Goal: Navigation & Orientation: Understand site structure

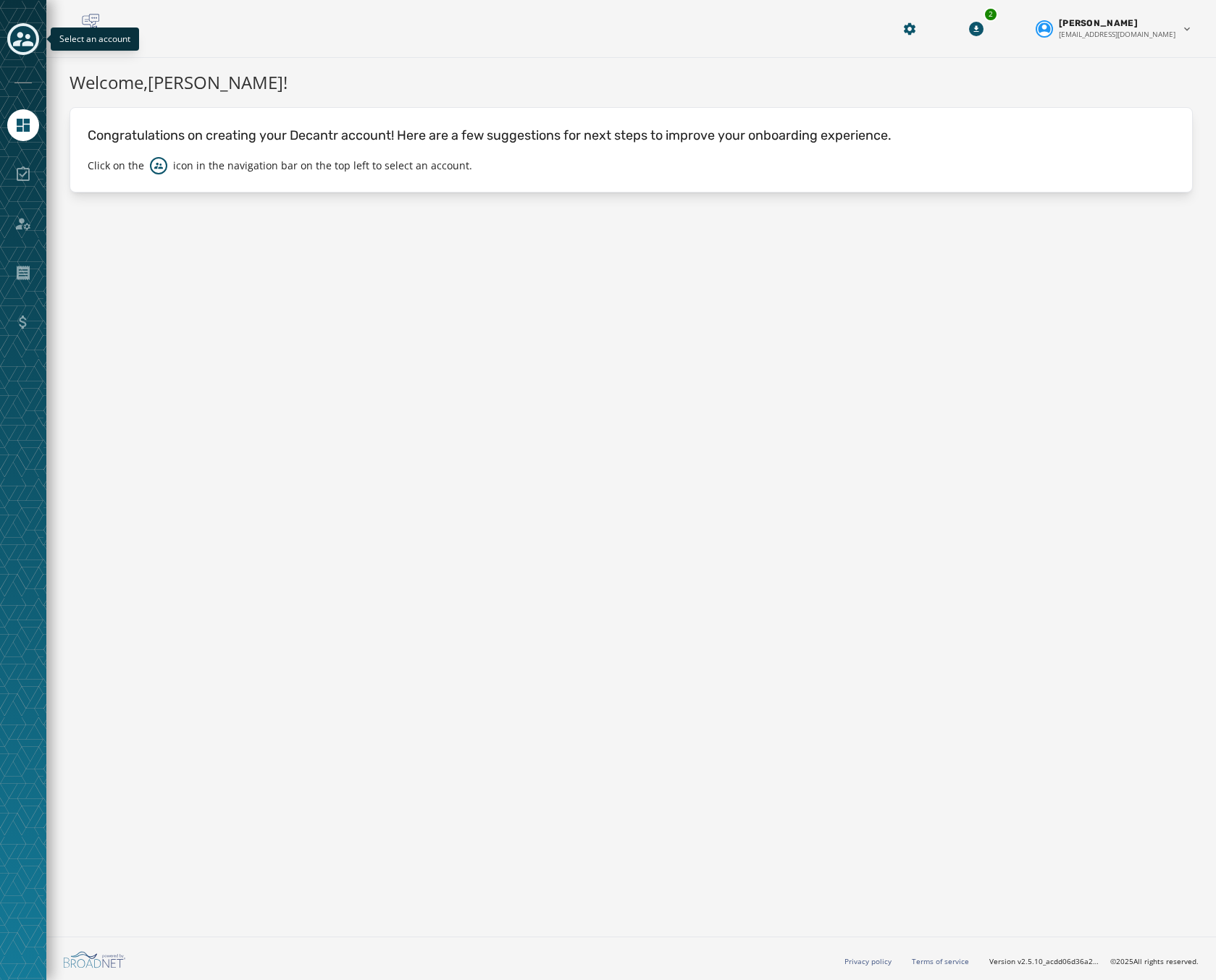
click at [18, 40] on icon "Toggle account select drawer" at bounding box center [23, 39] width 20 height 20
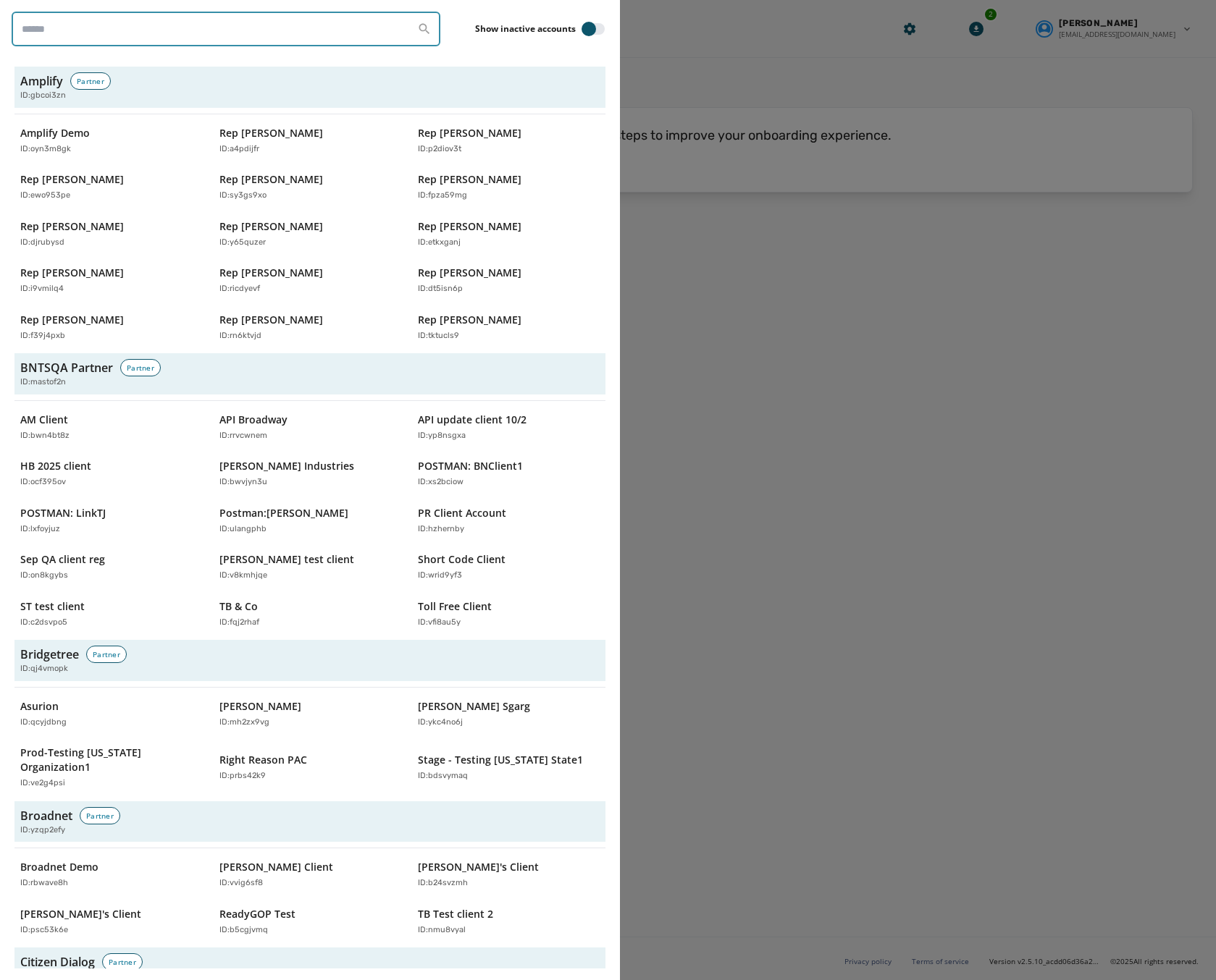
click at [142, 35] on input "search" at bounding box center [227, 30] width 429 height 35
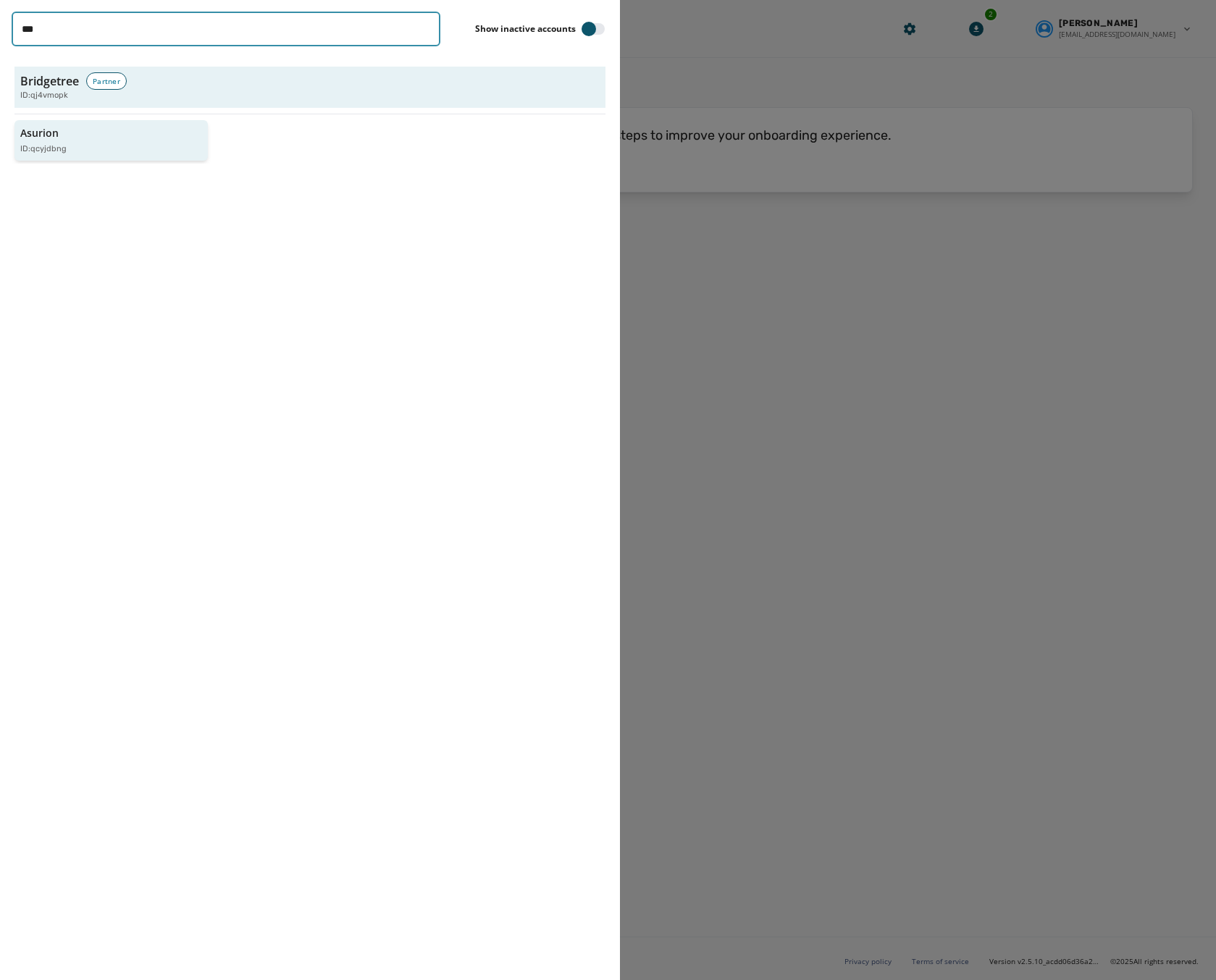
type input "***"
click at [75, 140] on div "Asurion ID: qcyjdbng" at bounding box center [104, 141] width 167 height 30
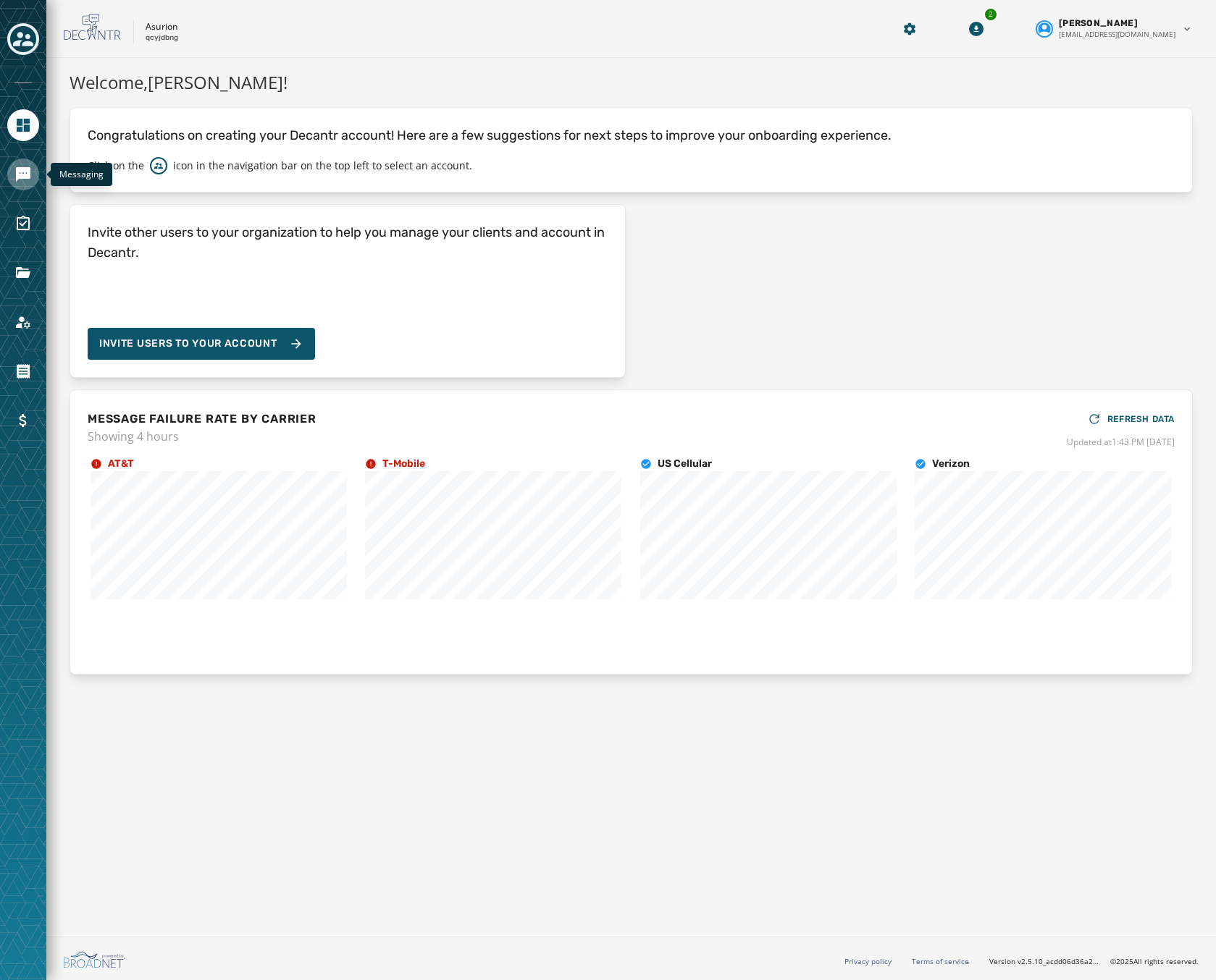
click at [27, 178] on icon "Navigate to Messaging" at bounding box center [23, 175] width 15 height 15
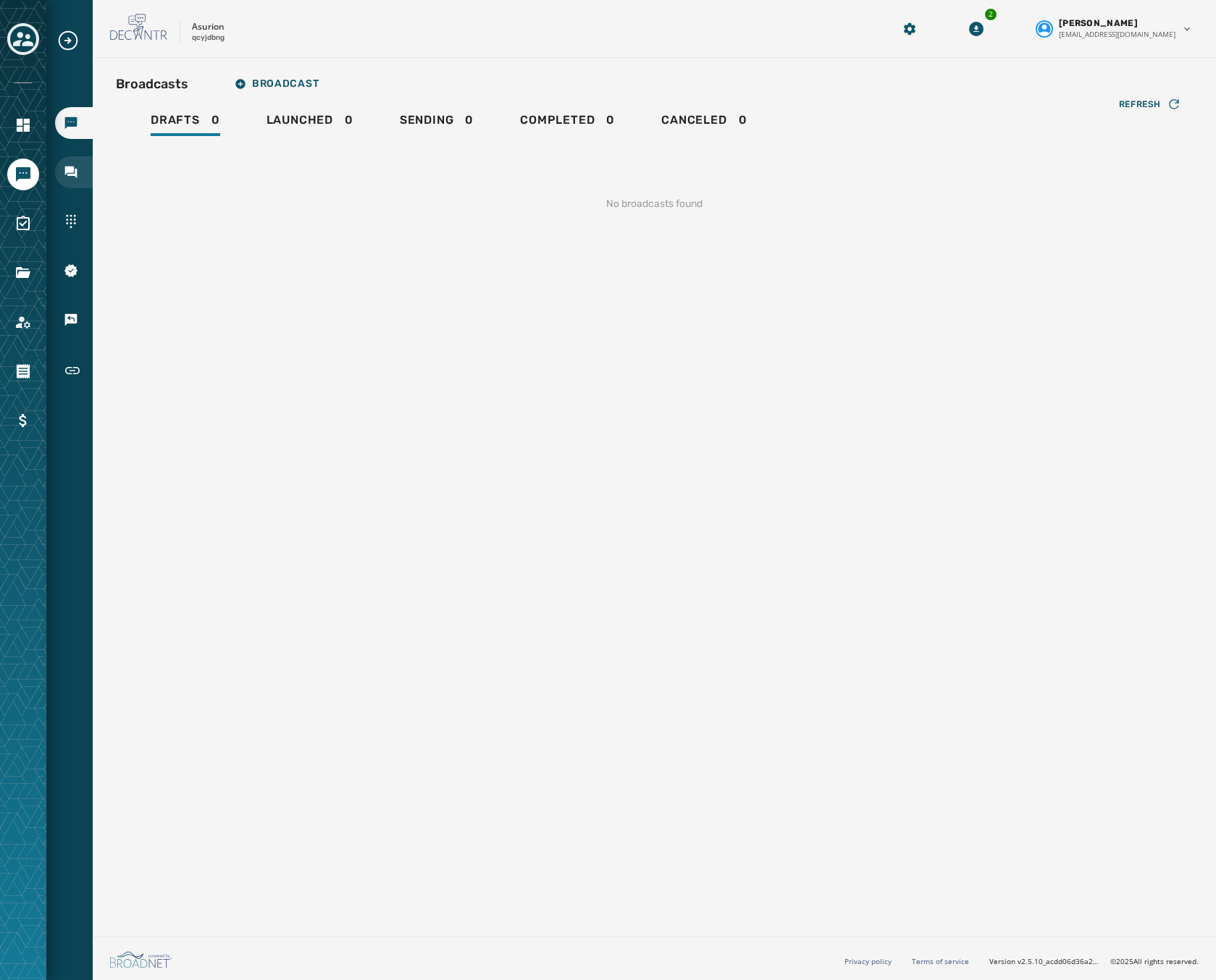
click at [83, 175] on div "Inbox" at bounding box center [74, 172] width 38 height 31
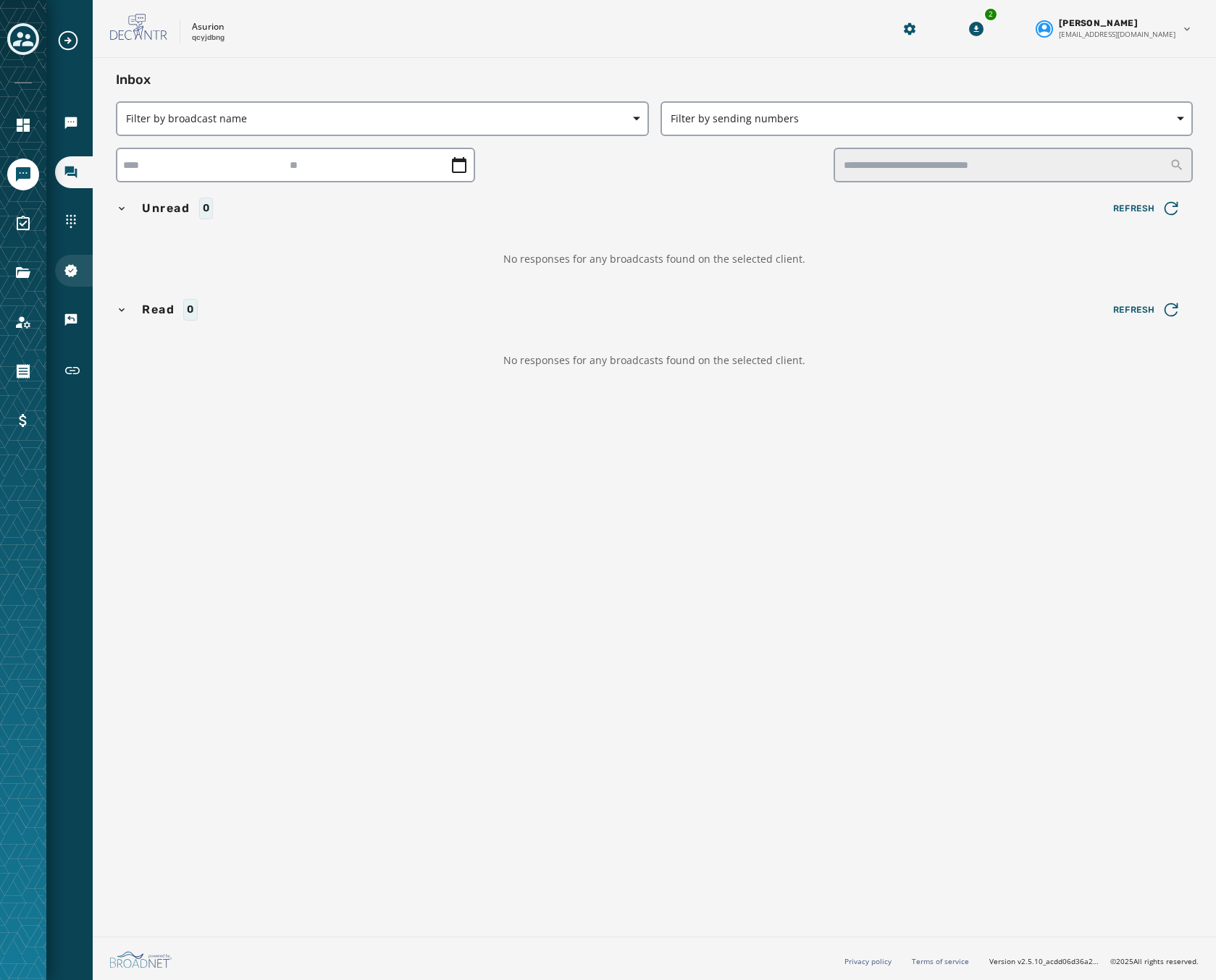
click at [76, 267] on icon "Navigate to 10DLC Registration" at bounding box center [71, 271] width 13 height 13
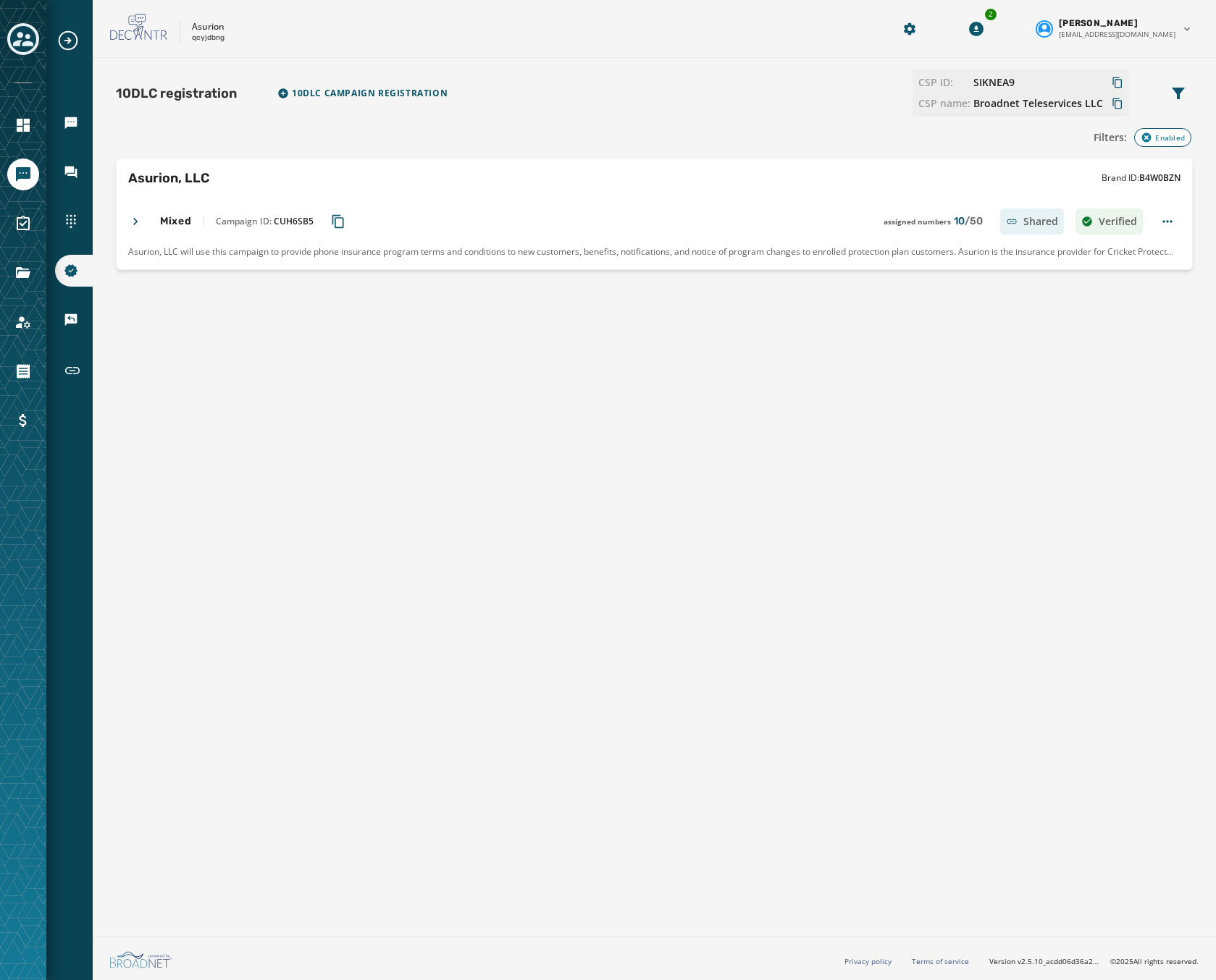
click at [234, 228] on div "Mixed Campaign ID: CUH6SB5 assigned numbers 10 / 50 Shared Verified" at bounding box center [635, 222] width 1014 height 26
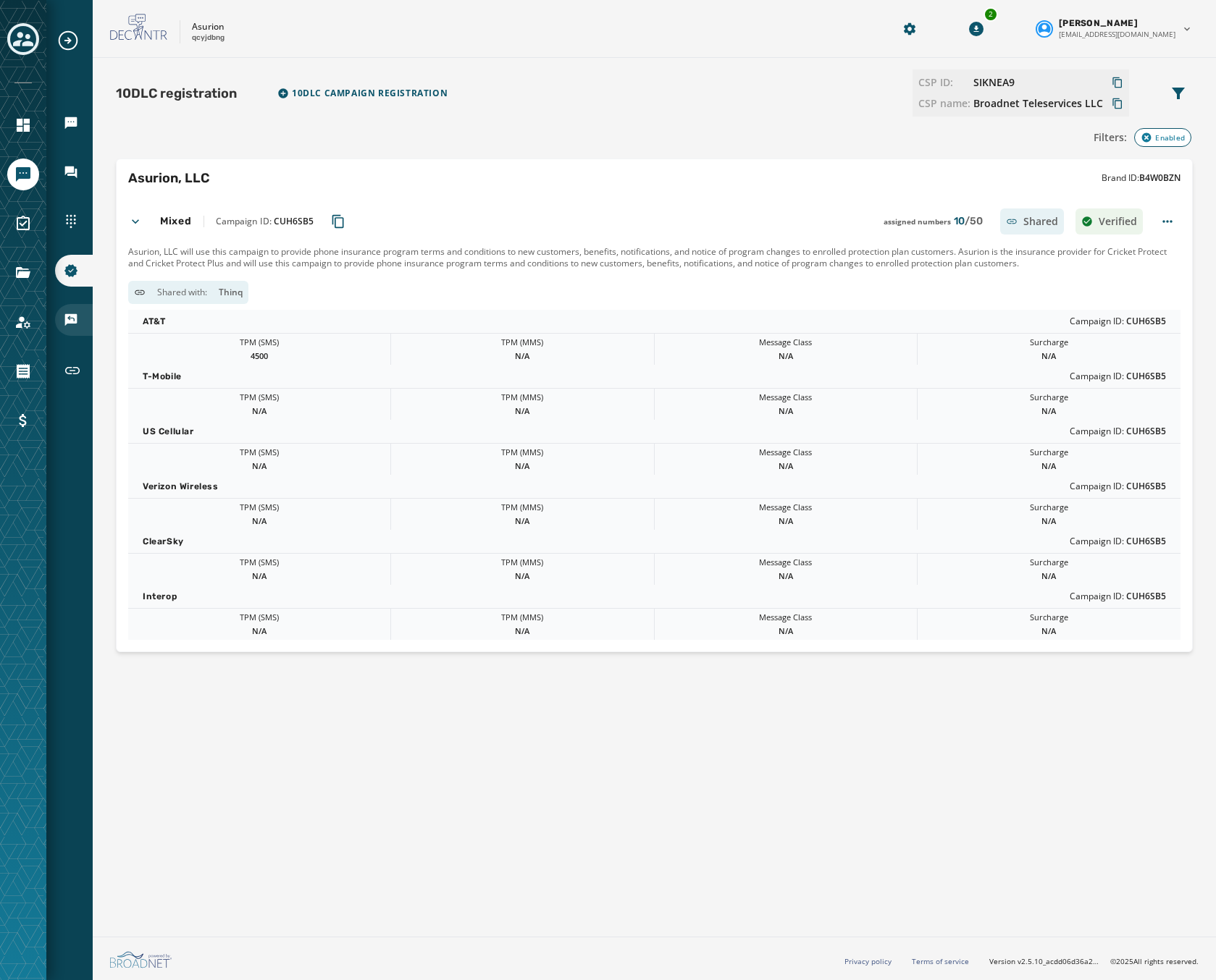
click at [66, 312] on icon "Navigate to Keywords & Responders" at bounding box center [71, 320] width 15 height 15
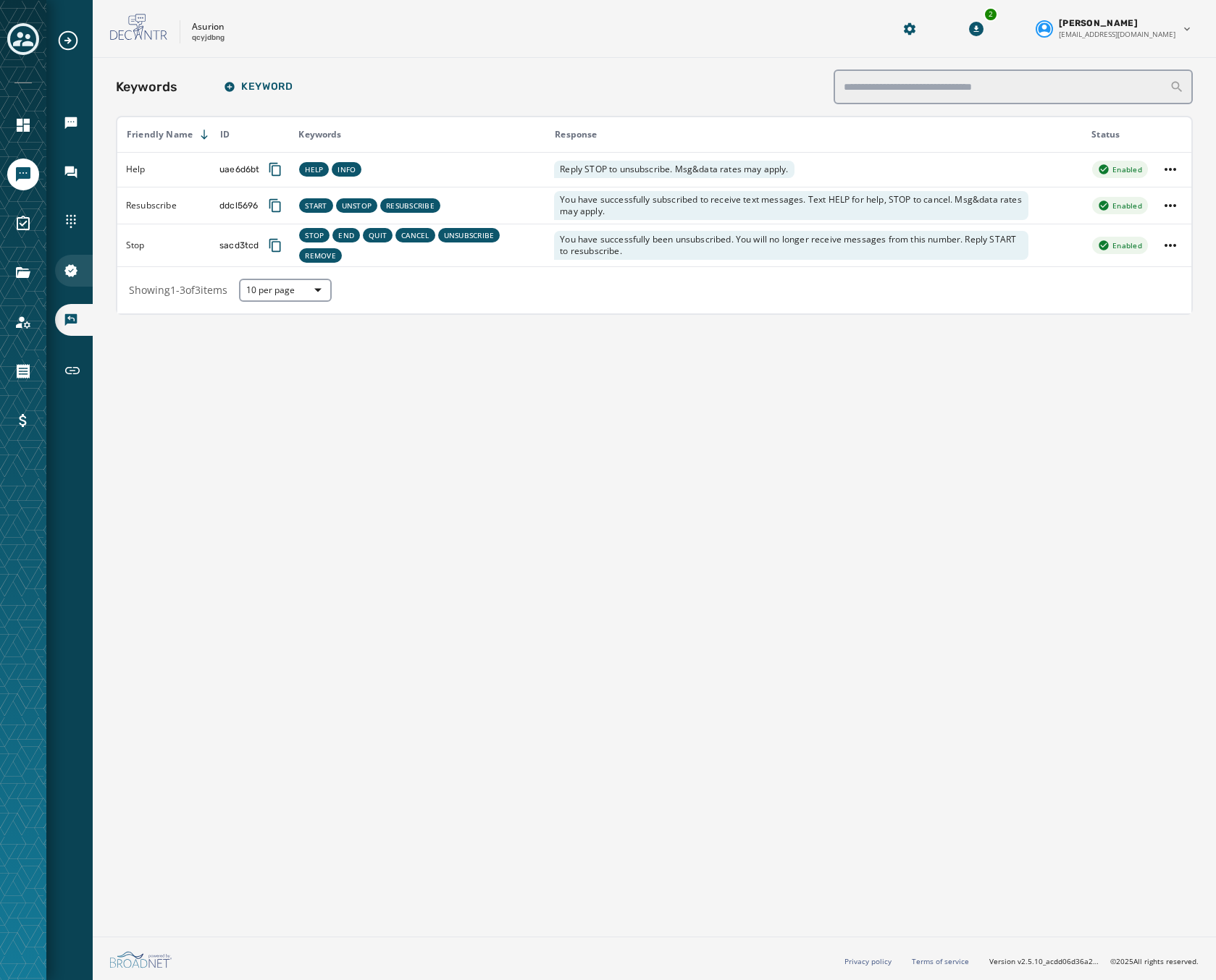
click at [68, 267] on icon "Navigate to 10DLC Registration" at bounding box center [71, 271] width 13 height 13
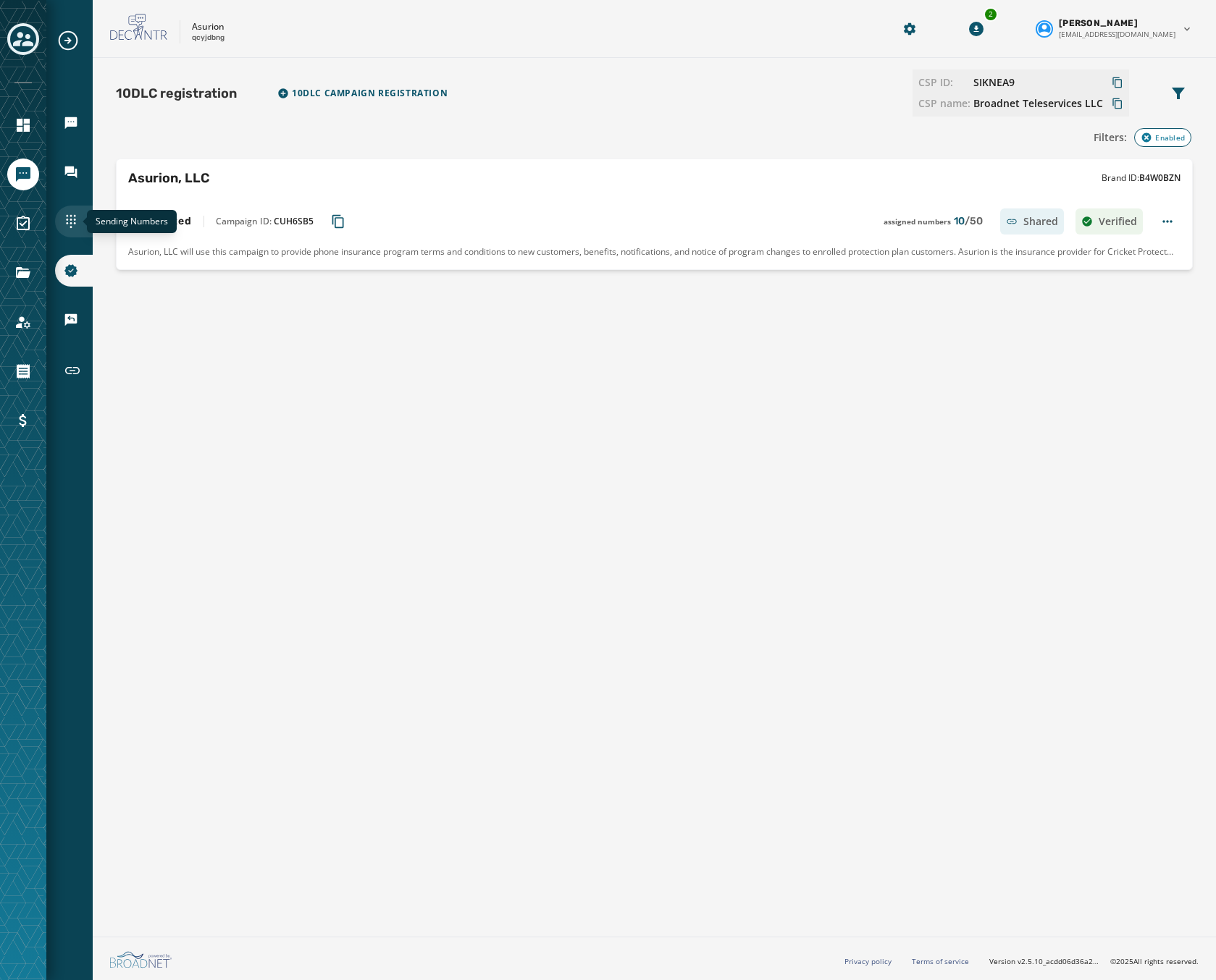
click at [76, 228] on icon "Navigate to Sending Numbers" at bounding box center [71, 222] width 15 height 15
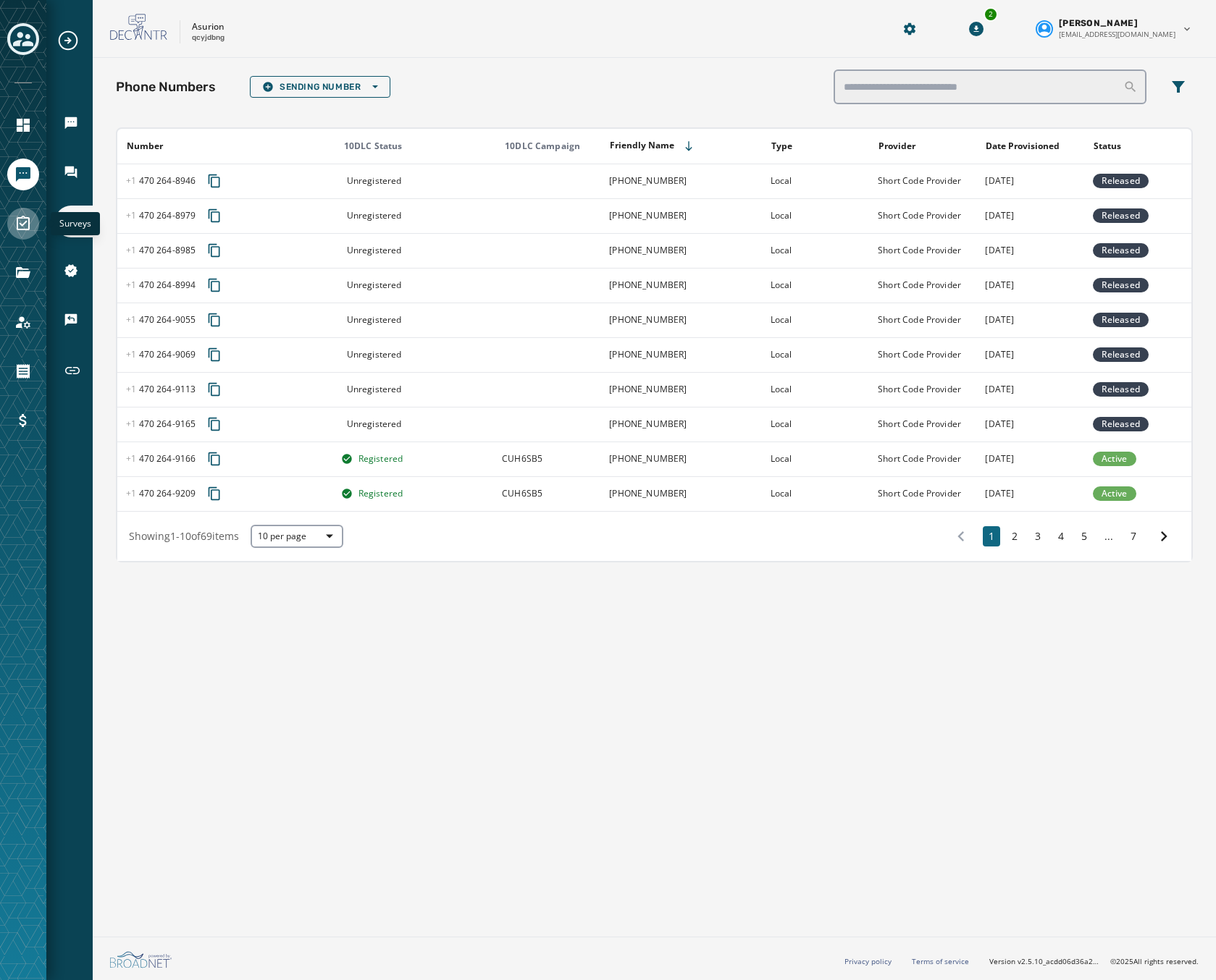
click at [15, 230] on icon "Navigate to Surveys" at bounding box center [23, 224] width 18 height 18
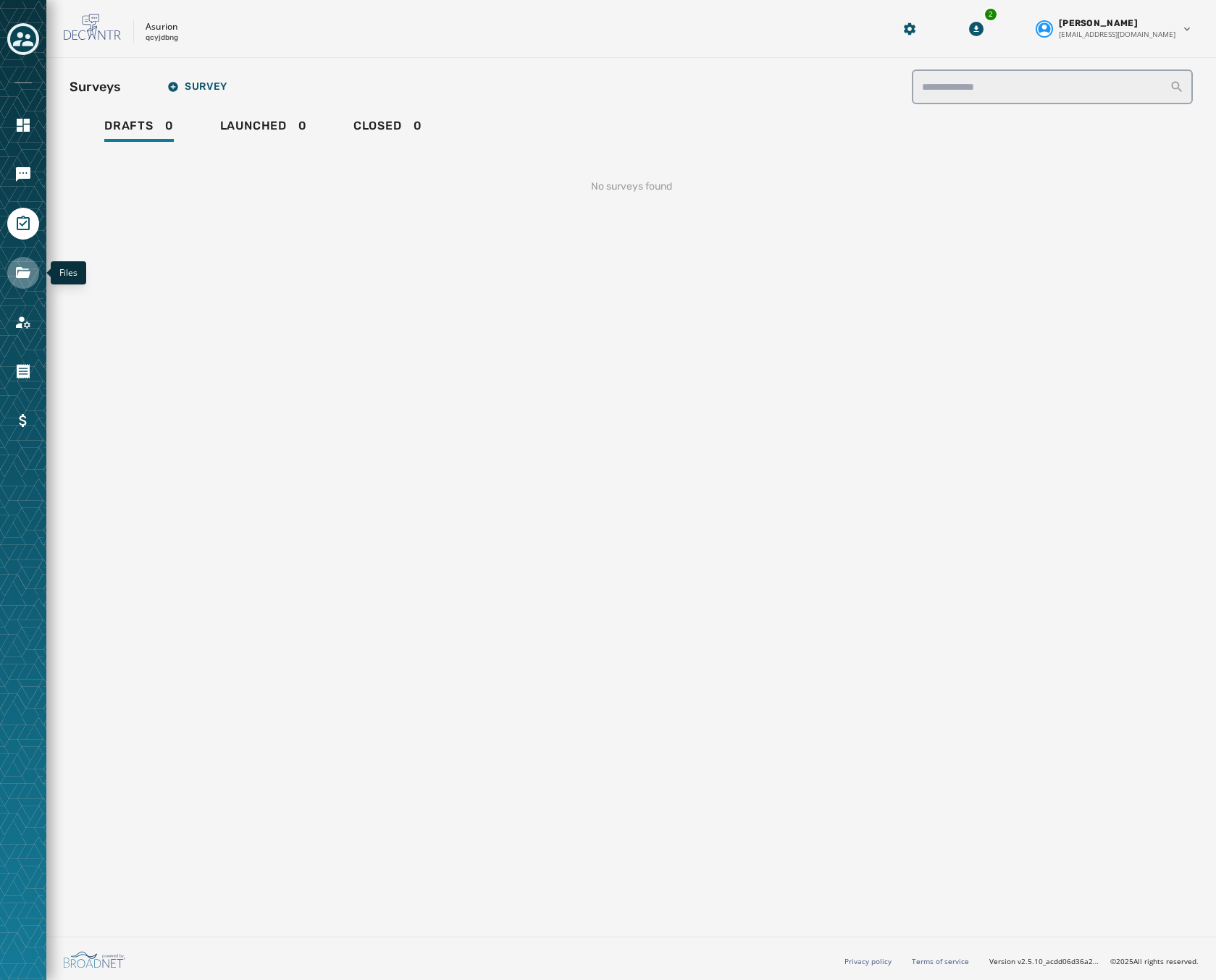
click at [17, 264] on icon "Navigate to Files" at bounding box center [23, 273] width 18 height 18
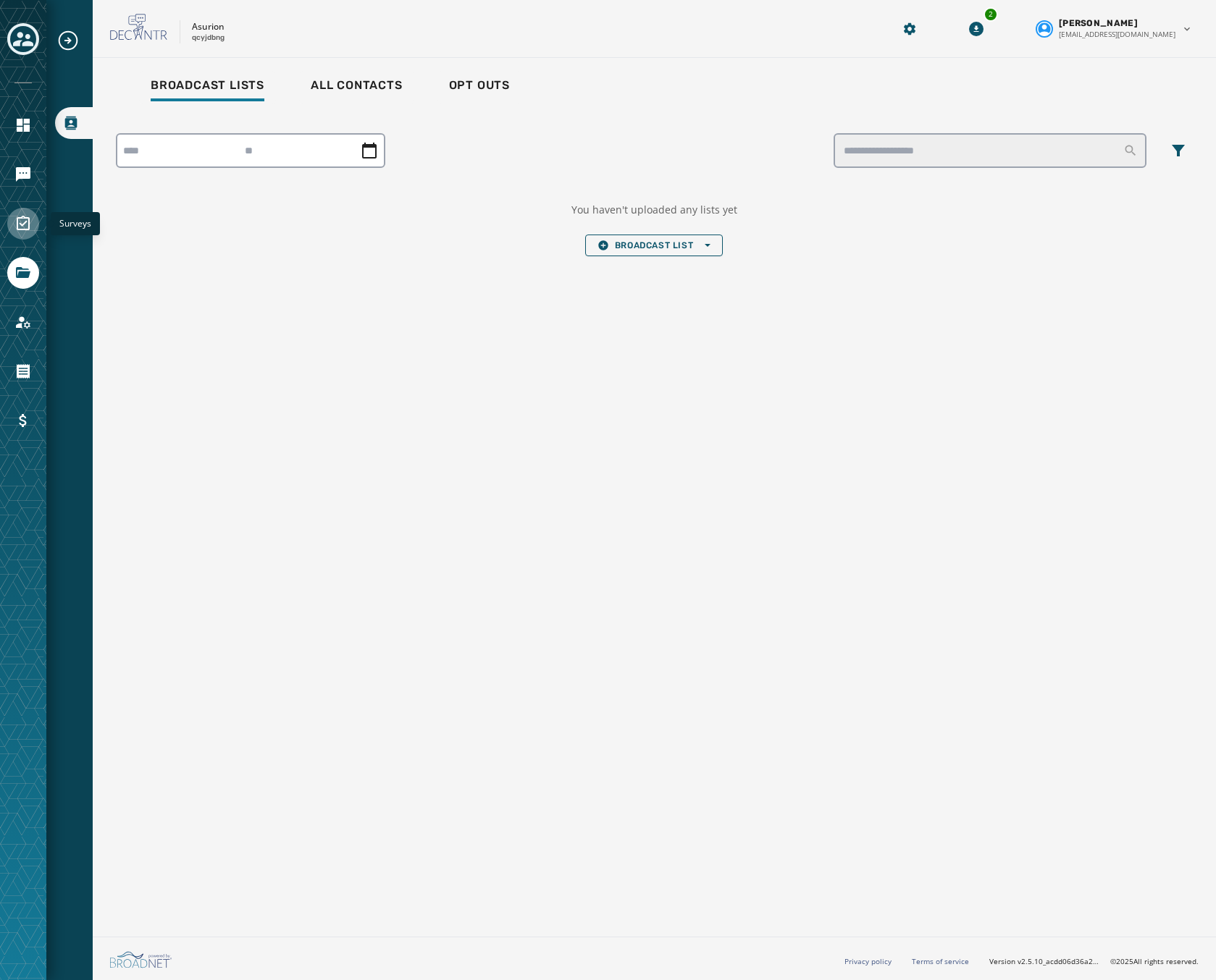
click at [23, 230] on icon "Navigate to Surveys" at bounding box center [23, 223] width 13 height 15
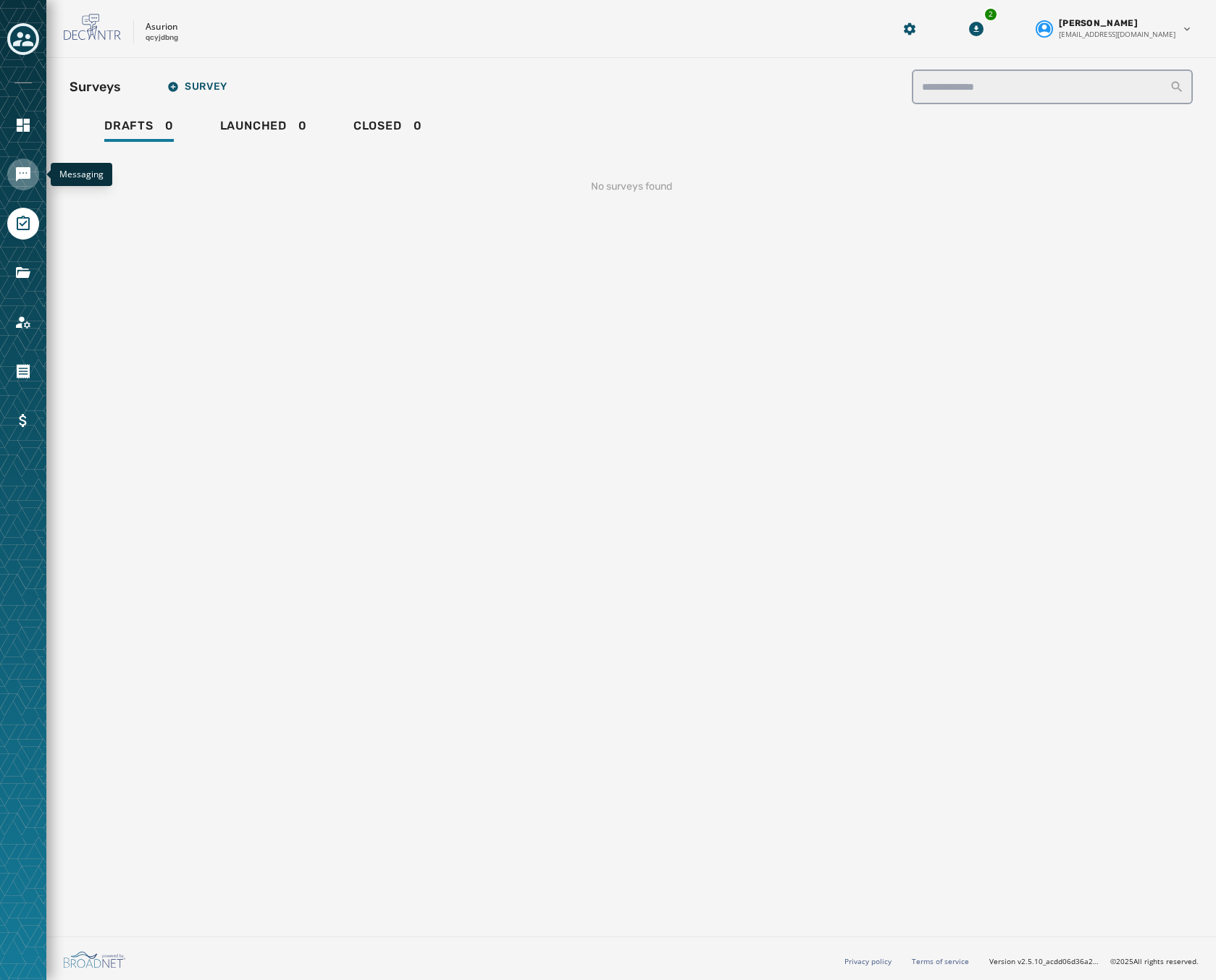
click at [23, 182] on icon "Navigate to Messaging" at bounding box center [23, 174] width 18 height 18
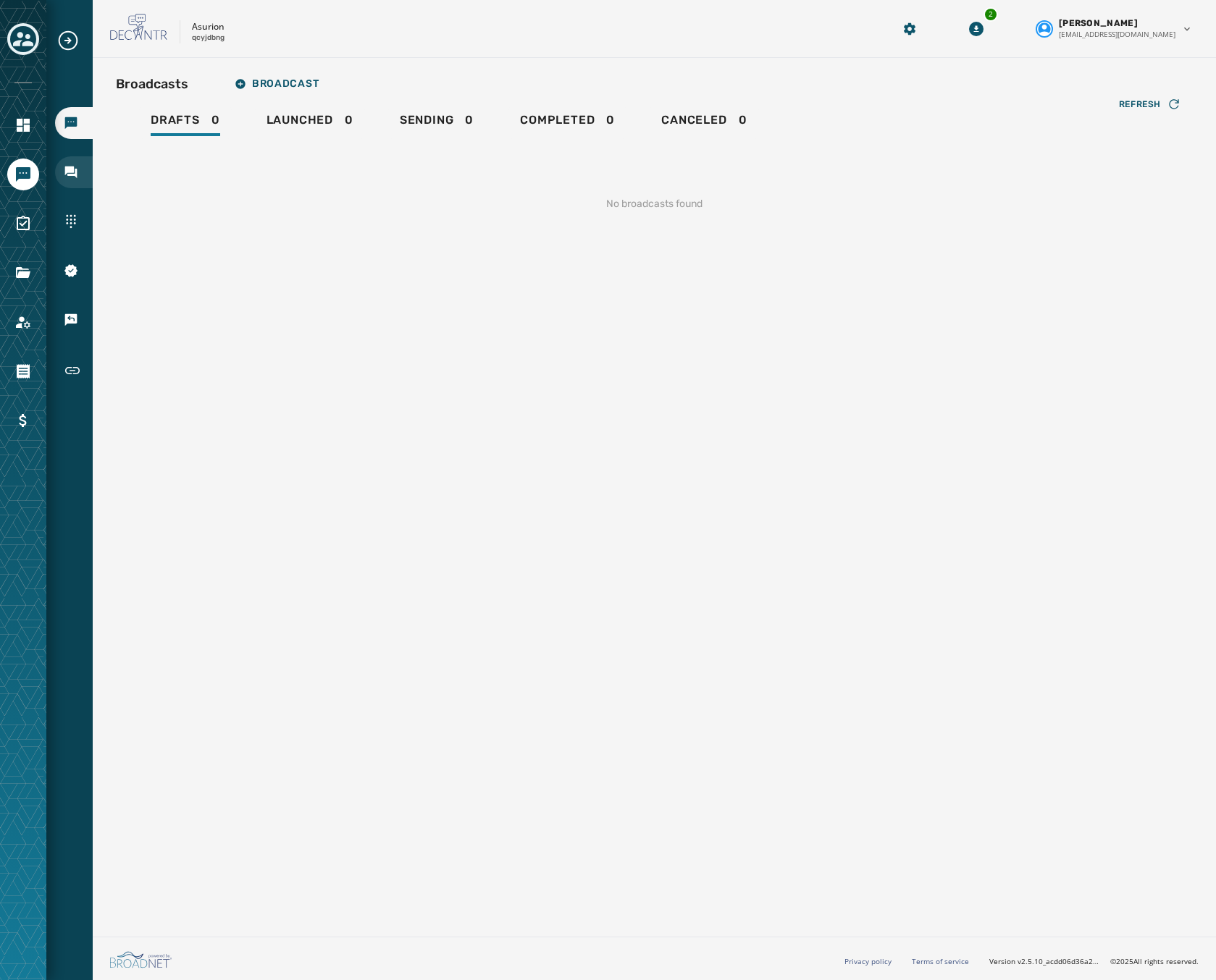
click at [75, 169] on icon "Navigate to Inbox" at bounding box center [70, 172] width 12 height 12
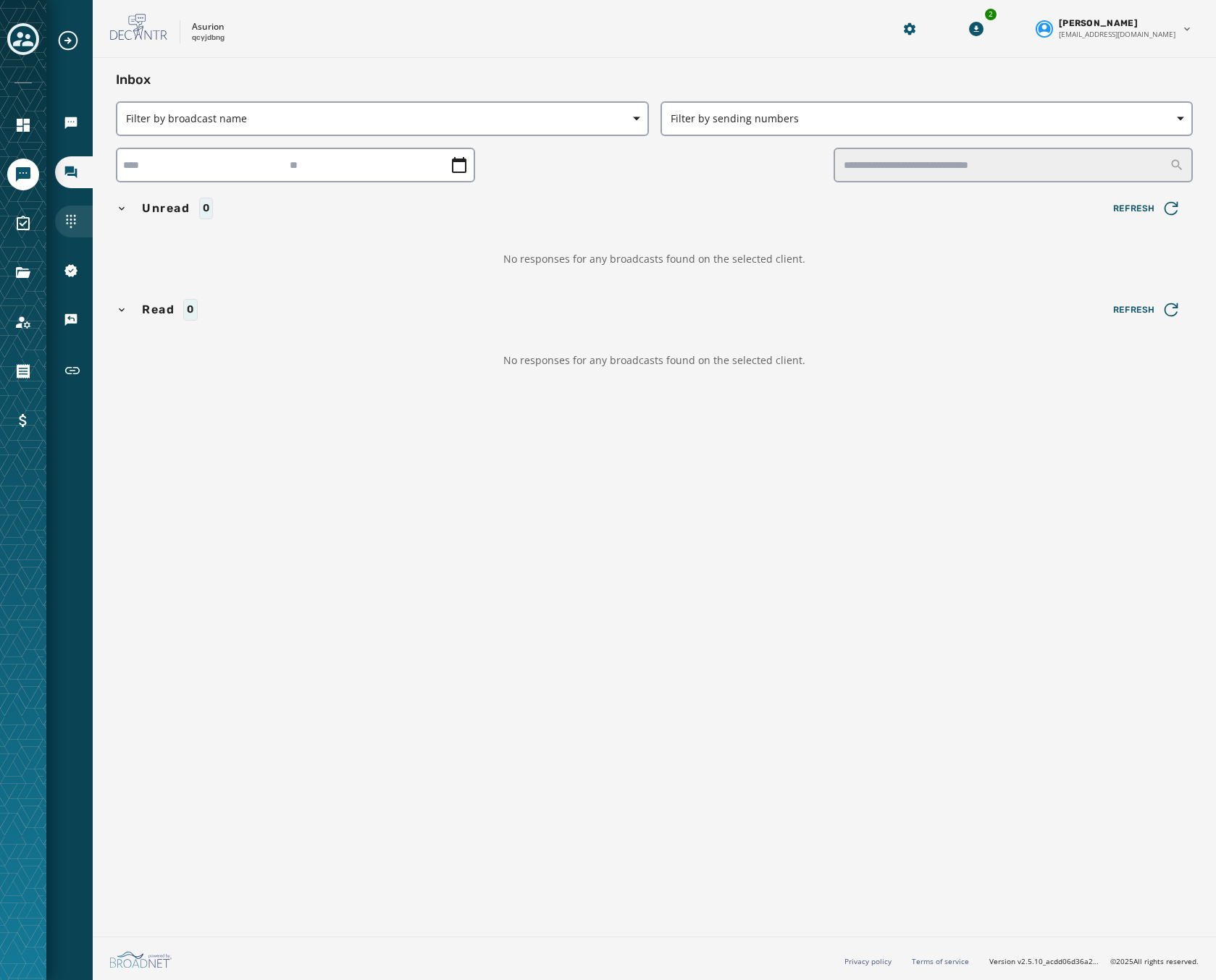
click at [69, 214] on icon "Navigate to Sending Numbers" at bounding box center [71, 222] width 15 height 15
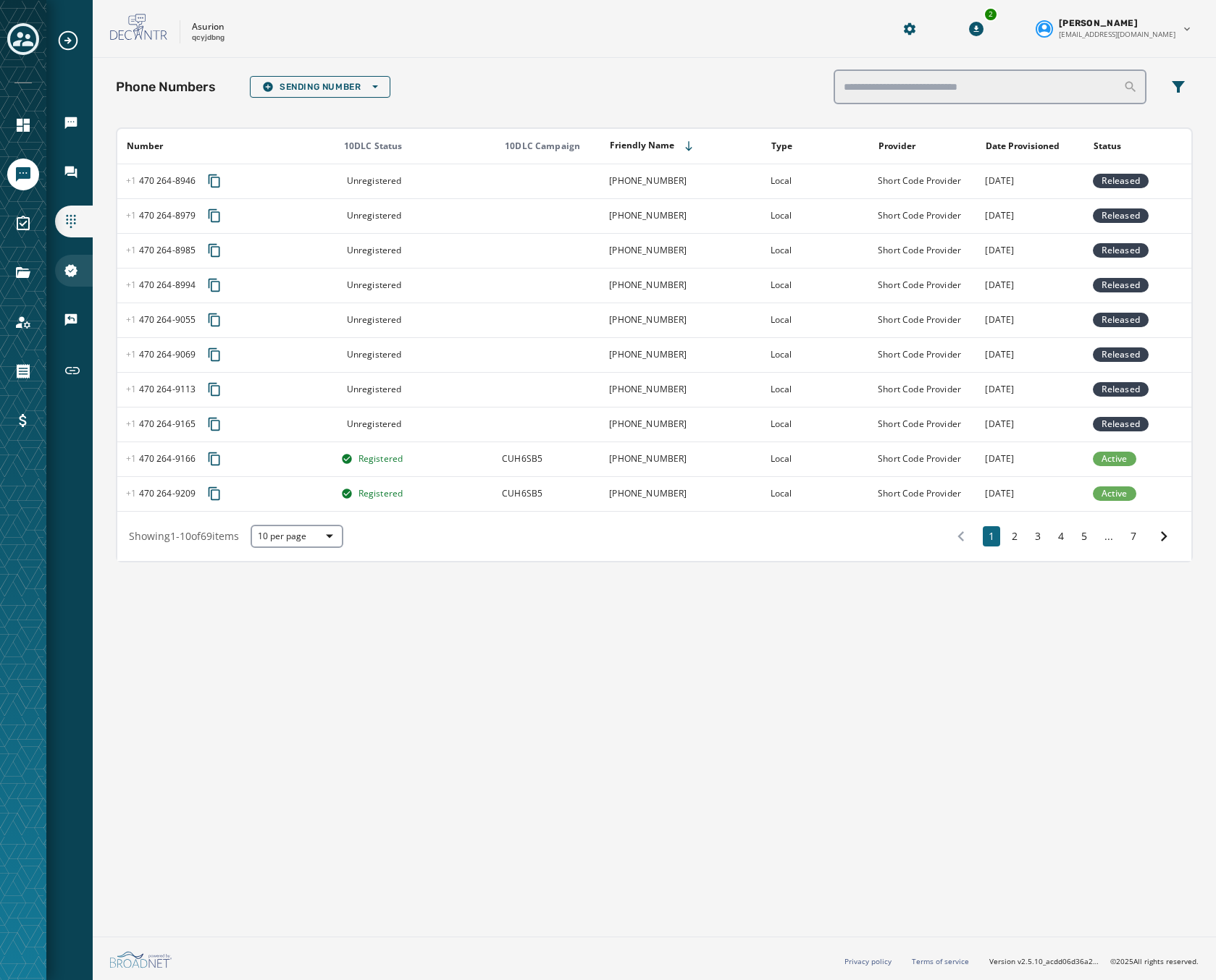
click at [67, 279] on div "10DLC Registration" at bounding box center [74, 271] width 38 height 31
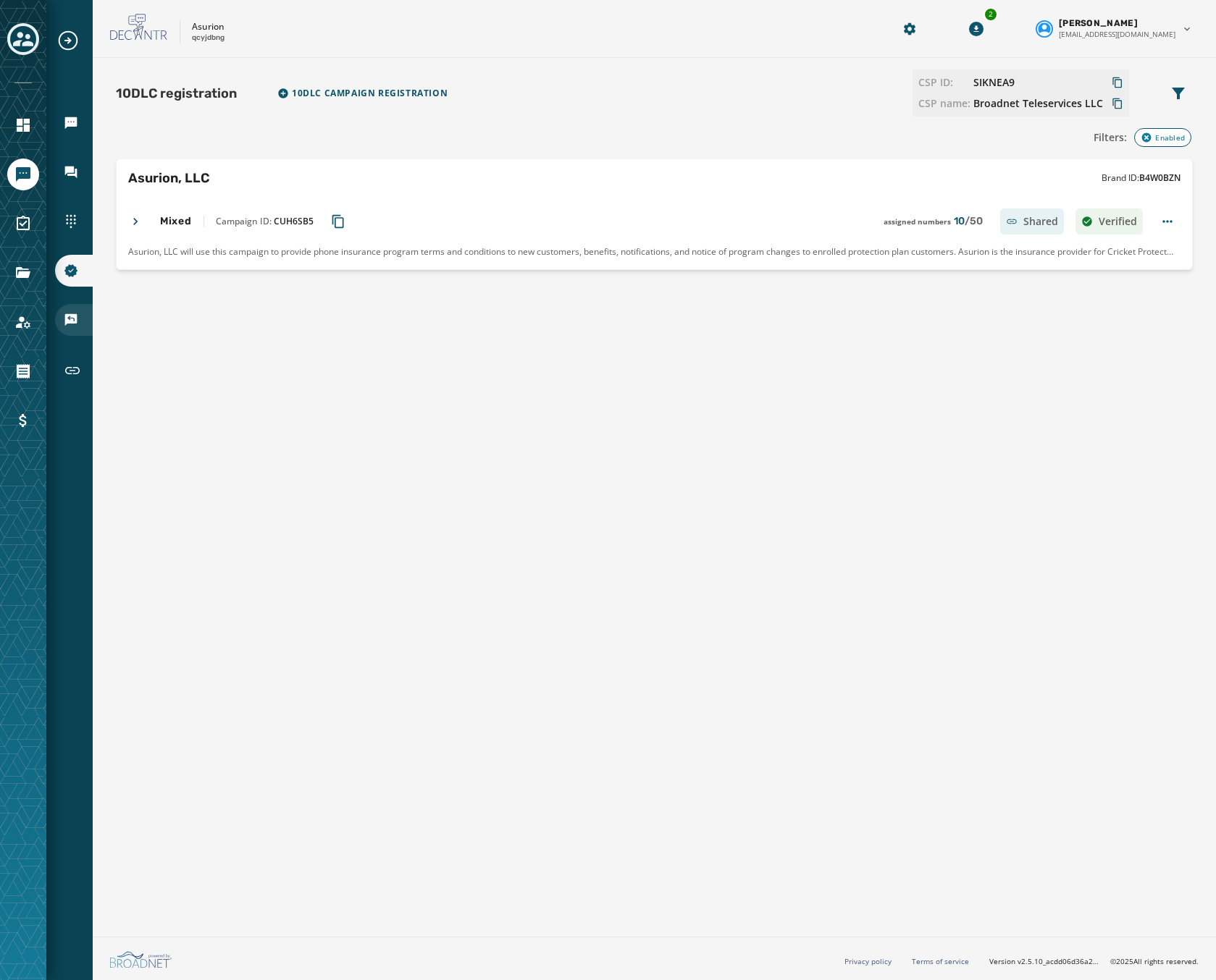
click at [74, 323] on icon "Navigate to Keywords & Responders" at bounding box center [70, 320] width 12 height 12
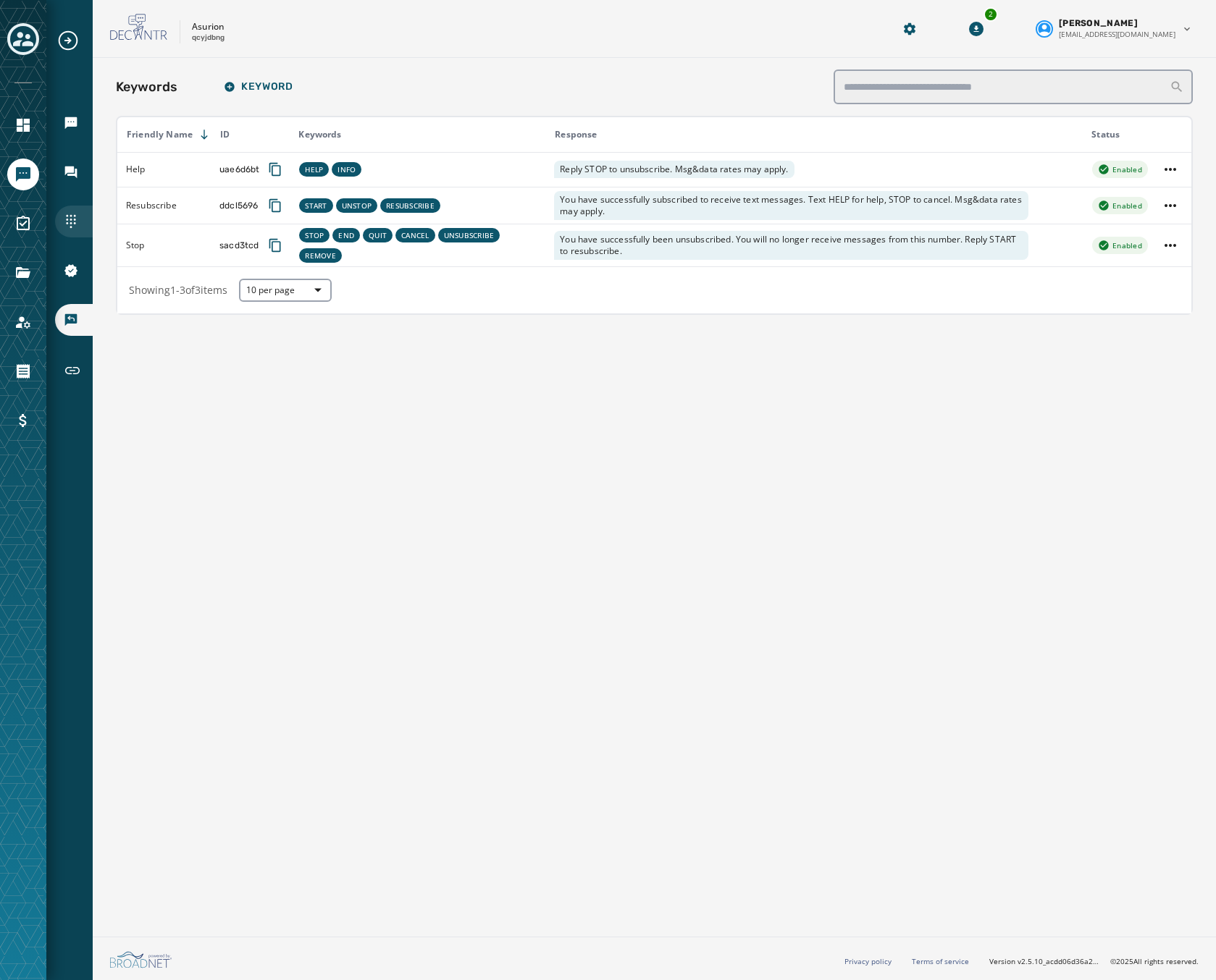
click at [79, 222] on div "Sending Numbers" at bounding box center [74, 221] width 38 height 31
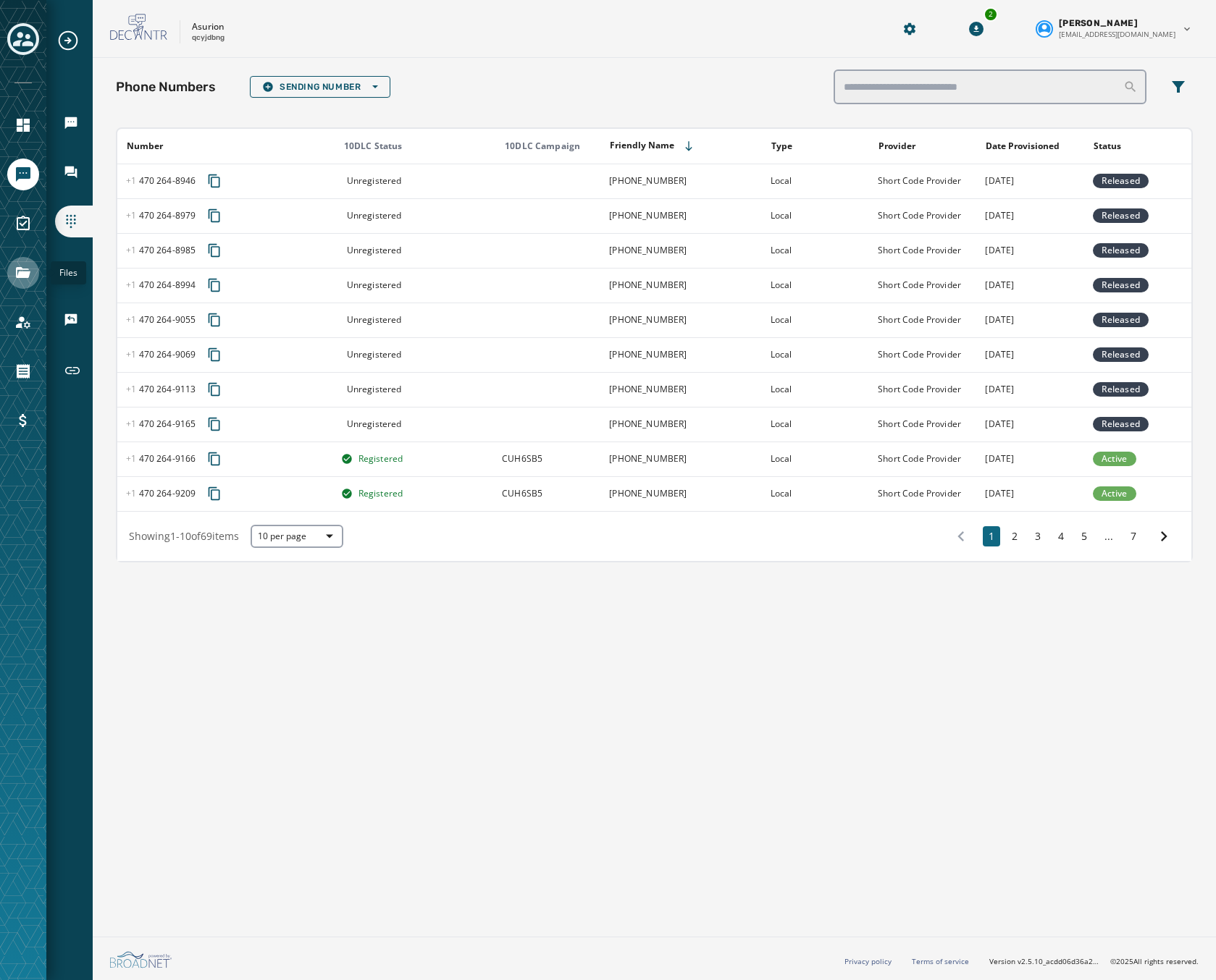
click at [20, 272] on icon "Navigate to Files" at bounding box center [23, 273] width 15 height 11
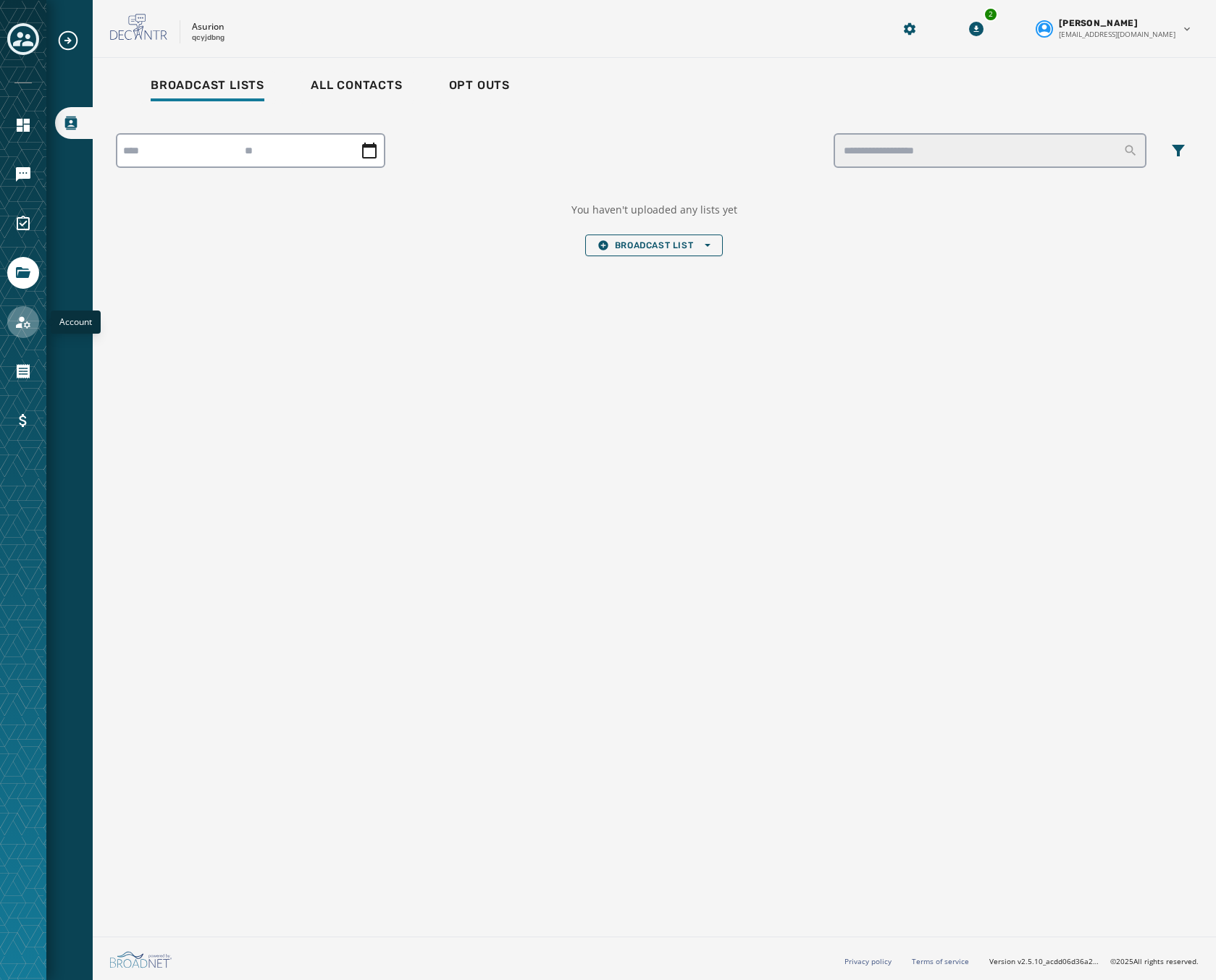
click at [20, 319] on icon "Navigate to Account" at bounding box center [23, 322] width 15 height 12
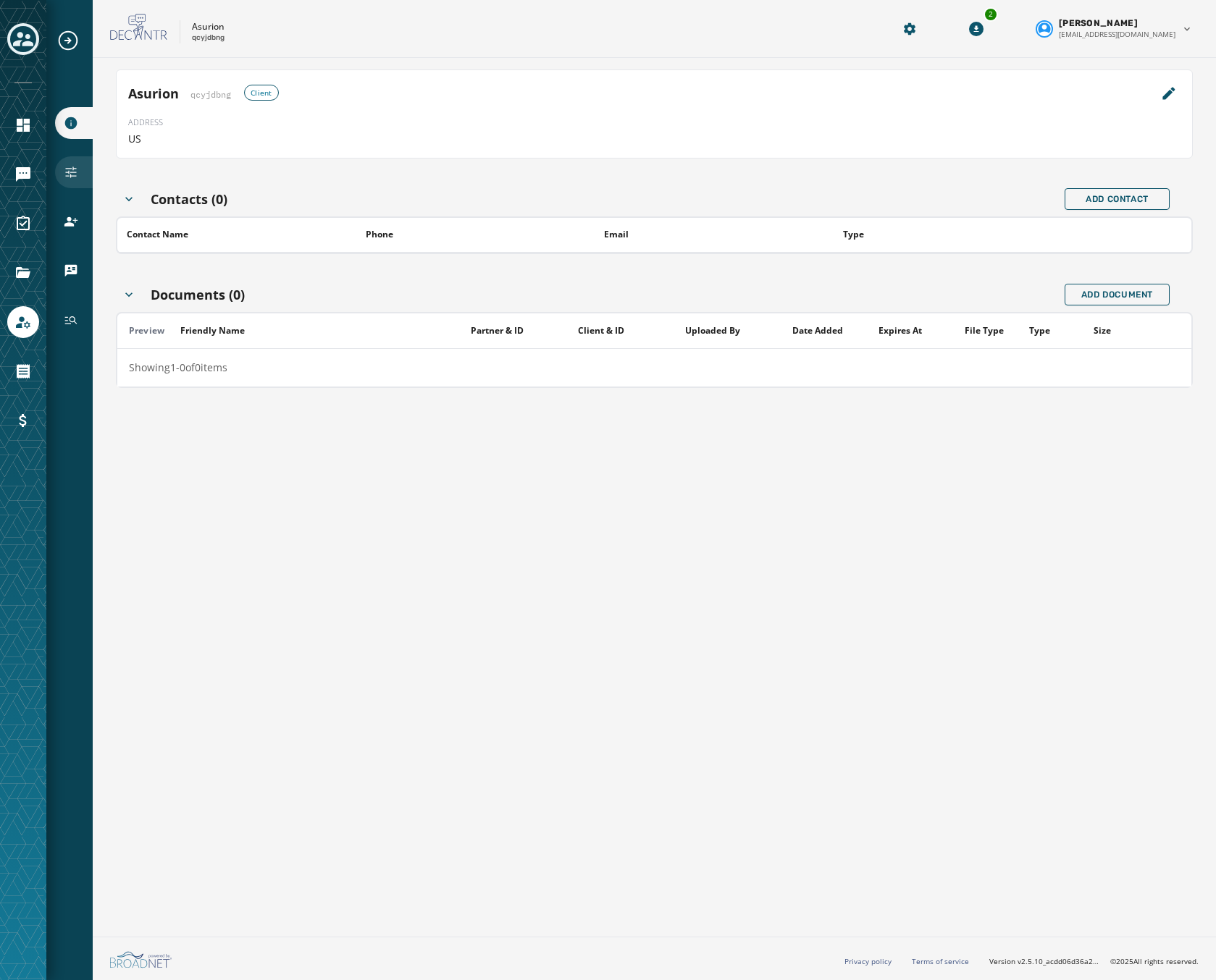
click at [65, 166] on icon "Navigate to Configuration" at bounding box center [71, 173] width 15 height 15
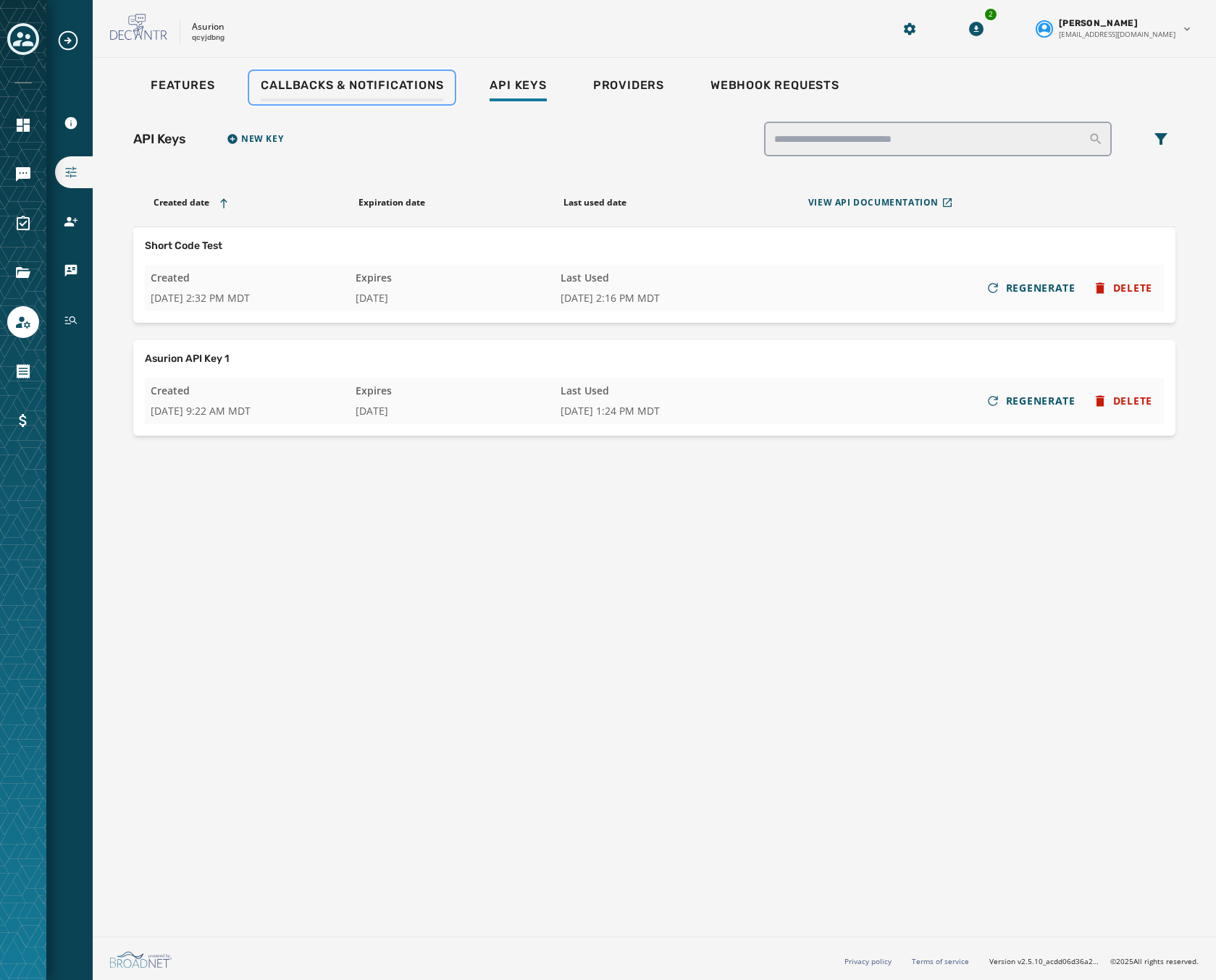
click at [293, 82] on span "Callbacks & Notifications" at bounding box center [351, 86] width 182 height 15
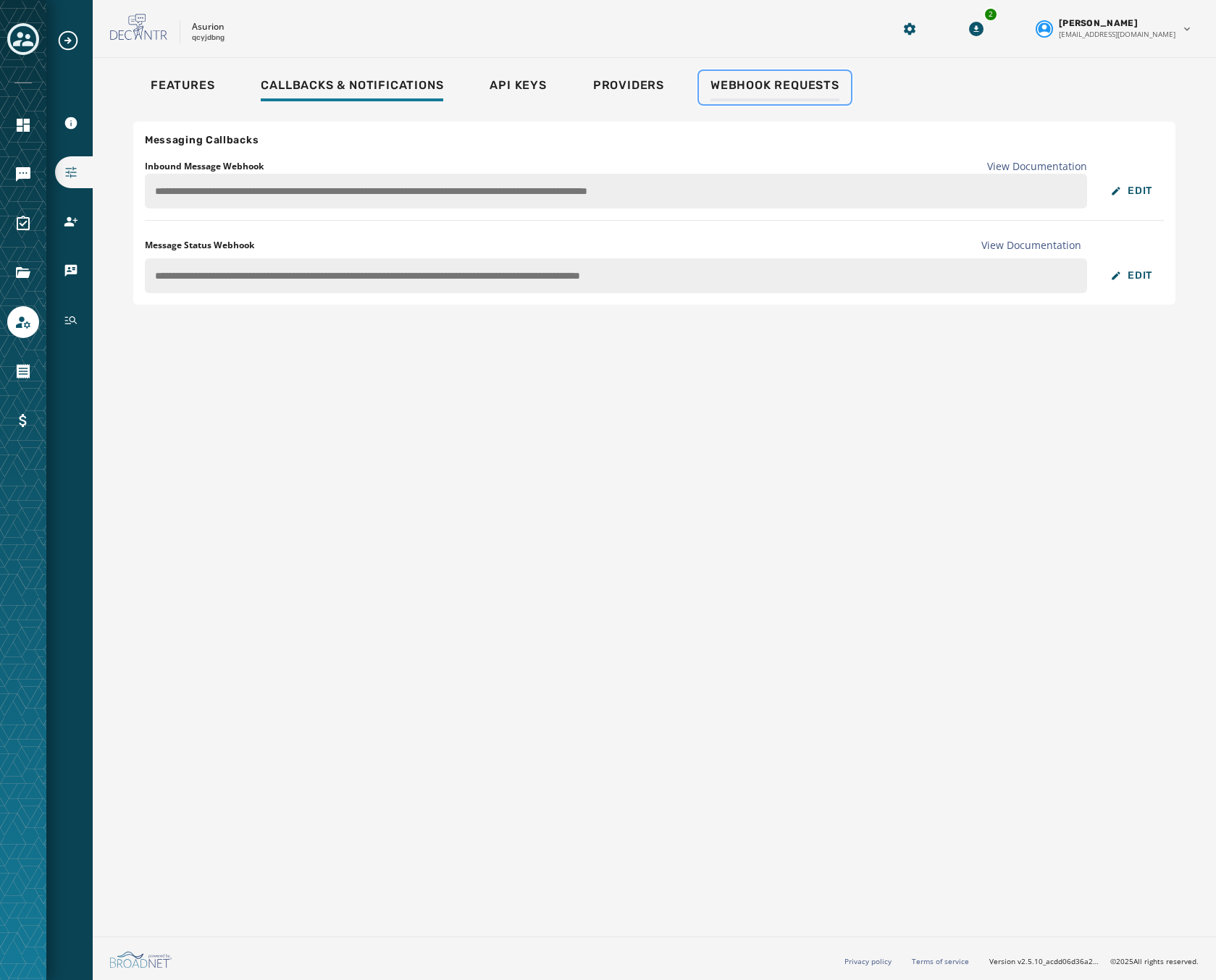
click at [797, 95] on div "Webhook Requests" at bounding box center [774, 90] width 129 height 23
